Goal: Task Accomplishment & Management: Manage account settings

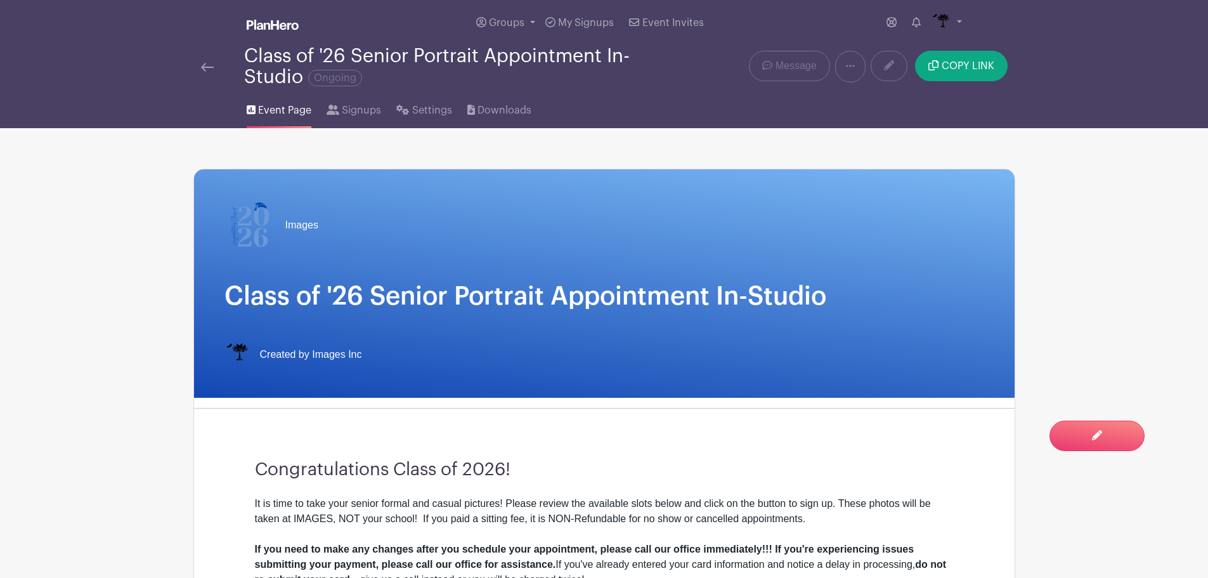
click at [214, 68] on div at bounding box center [222, 66] width 43 height 15
click at [205, 68] on img at bounding box center [207, 67] width 13 height 9
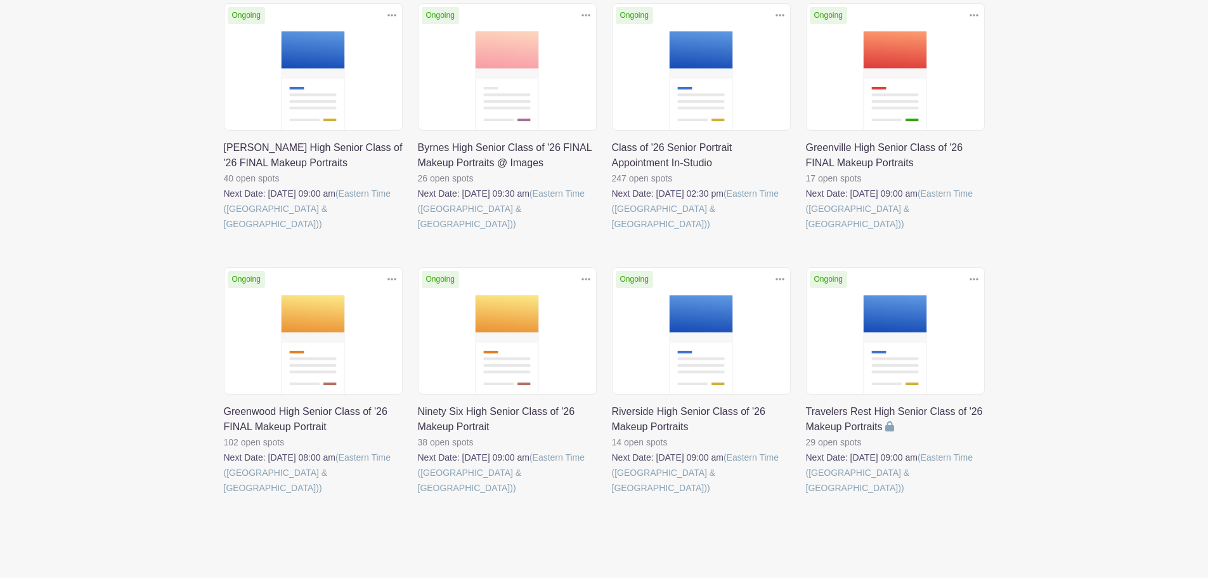
scroll to position [219, 0]
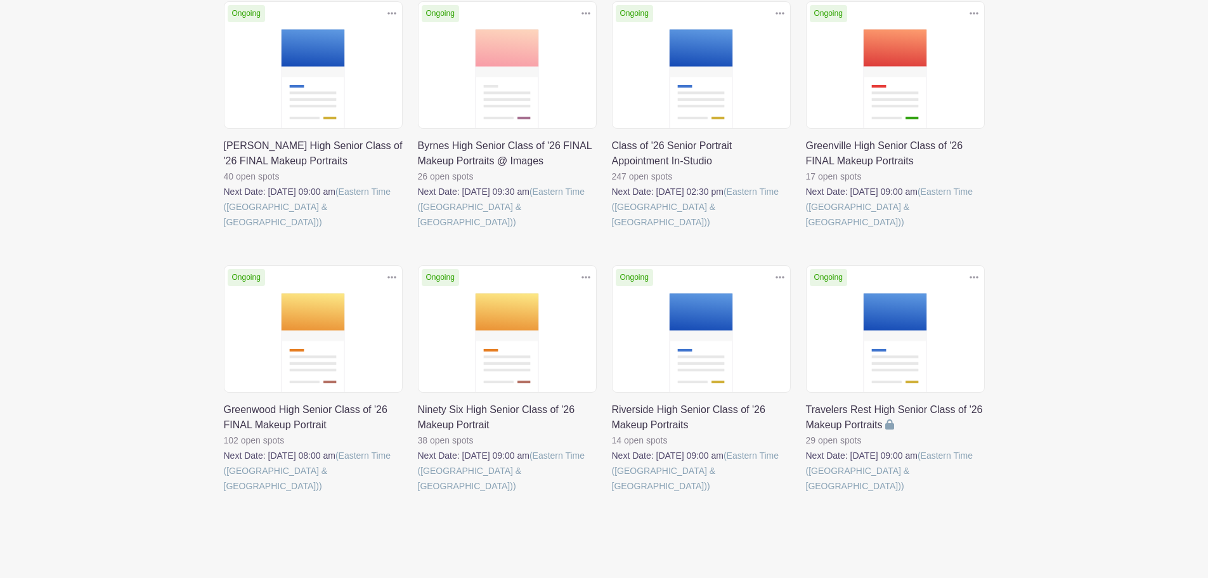
click at [418, 493] on link at bounding box center [418, 493] width 0 height 0
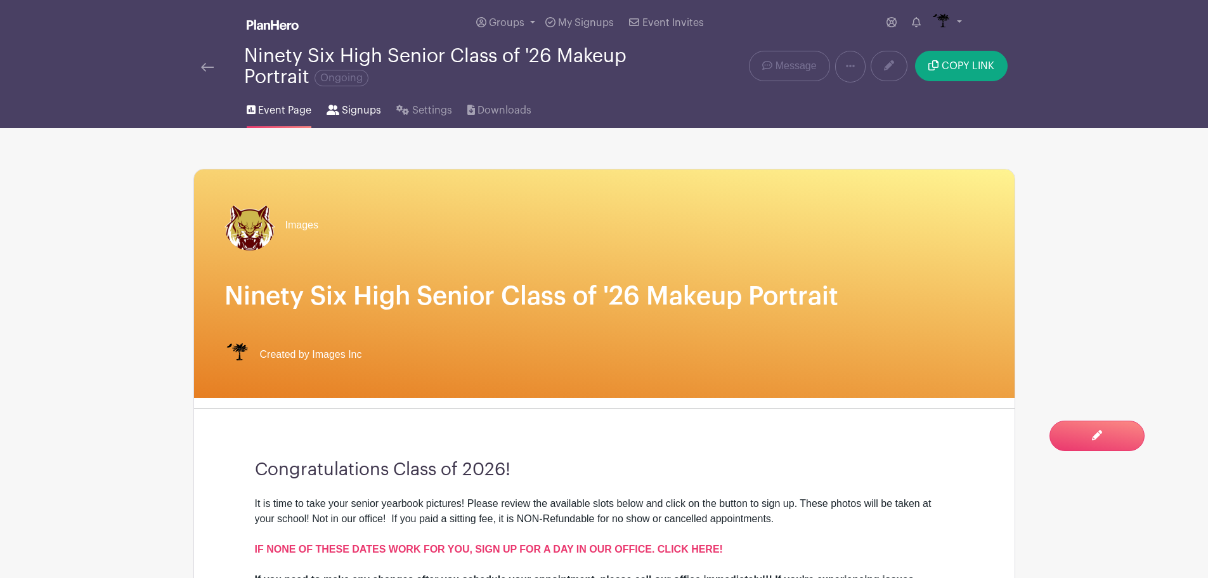
click at [353, 117] on span "Signups" at bounding box center [361, 110] width 39 height 15
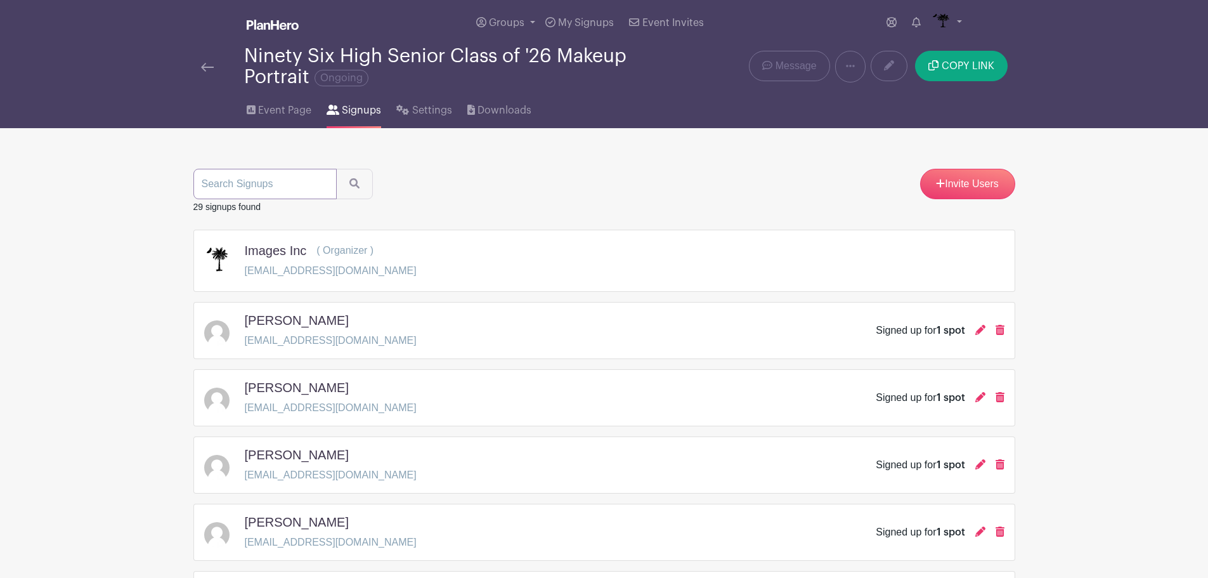
click at [292, 192] on input "search" at bounding box center [264, 184] width 143 height 30
type input "[PERSON_NAME]"
click at [336, 169] on button "submit" at bounding box center [354, 184] width 37 height 30
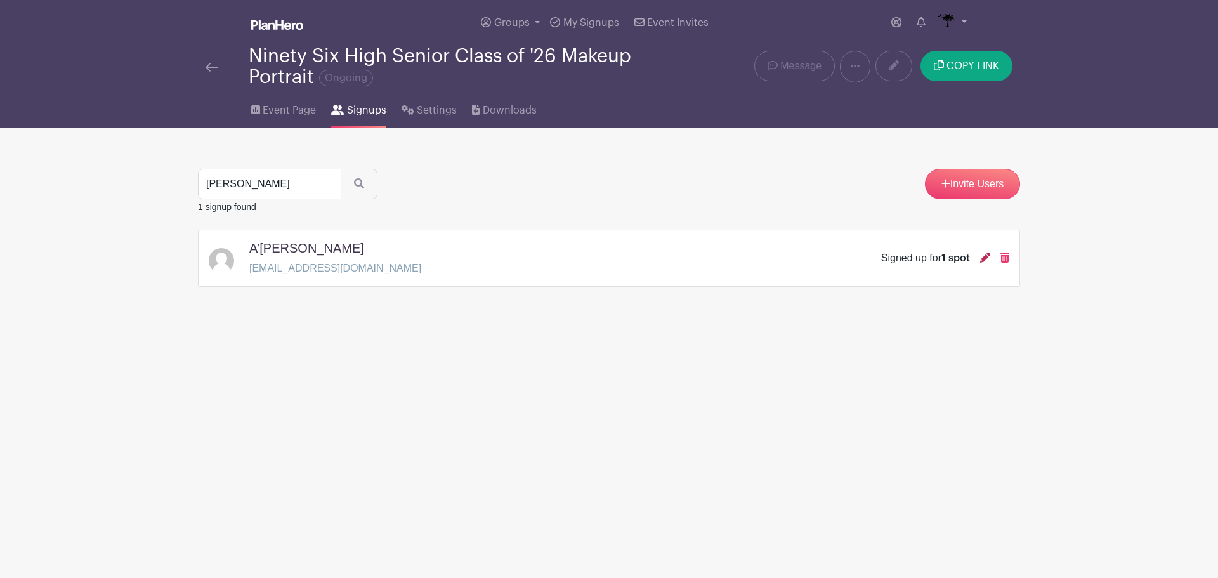
click at [984, 261] on icon at bounding box center [985, 257] width 10 height 10
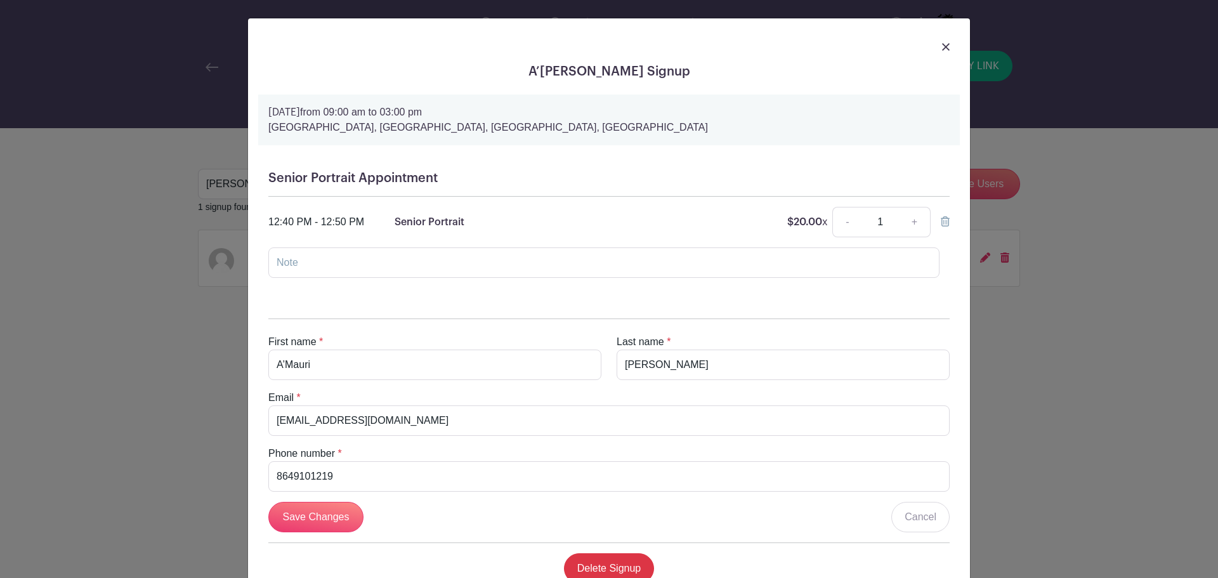
click at [942, 49] on img at bounding box center [946, 47] width 8 height 8
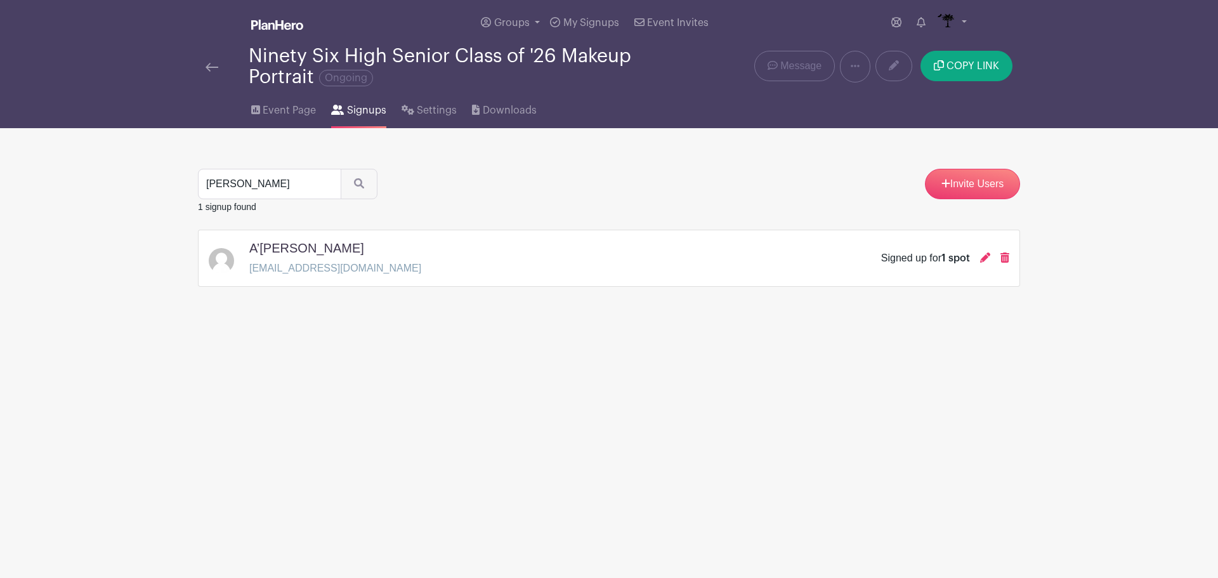
click at [216, 70] on img at bounding box center [211, 67] width 13 height 9
